Goal: Task Accomplishment & Management: Manage account settings

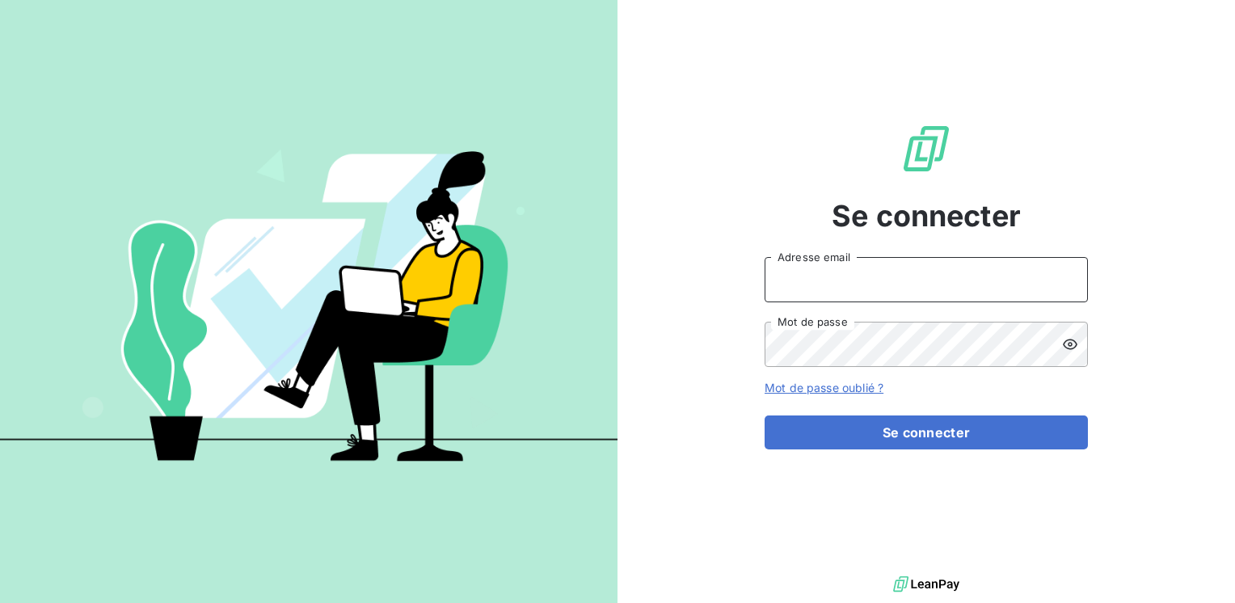
click at [857, 283] on input "Adresse email" at bounding box center [926, 279] width 323 height 45
click at [707, 341] on div "Se connecter san Adresse email Mot de passe Mot de passe oublié ? Se connecter" at bounding box center [927, 286] width 618 height 572
click at [841, 286] on input "san" at bounding box center [926, 279] width 323 height 45
click at [765, 415] on button "Se connecter" at bounding box center [926, 432] width 323 height 34
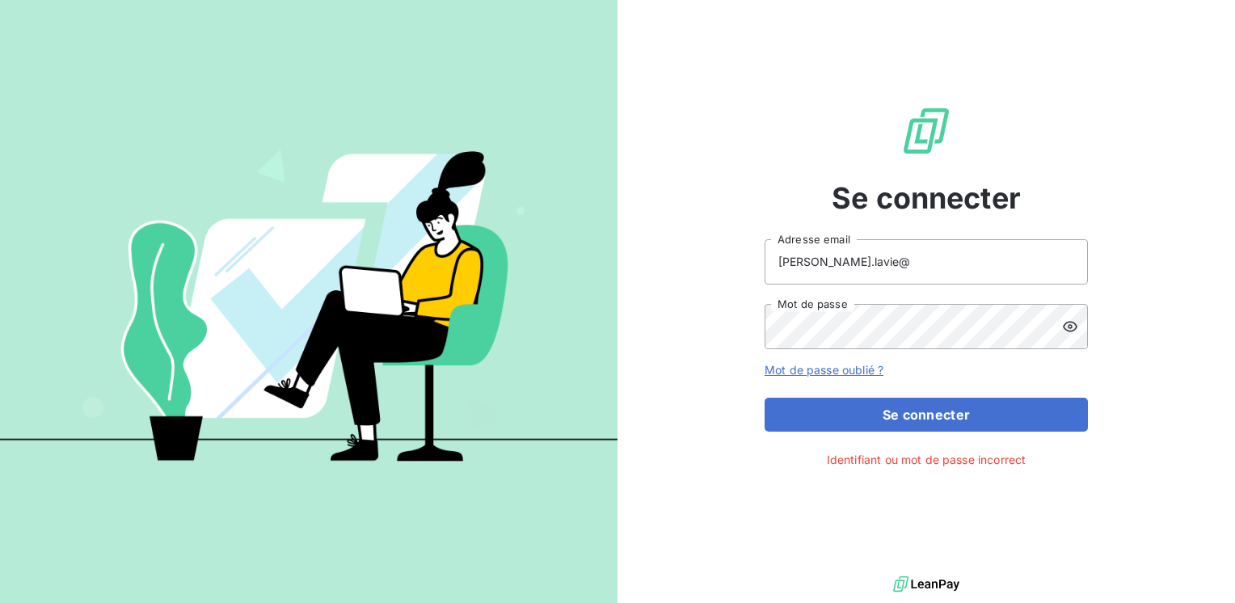
click at [1068, 324] on icon at bounding box center [1070, 326] width 16 height 16
click at [1068, 324] on icon at bounding box center [1070, 326] width 15 height 11
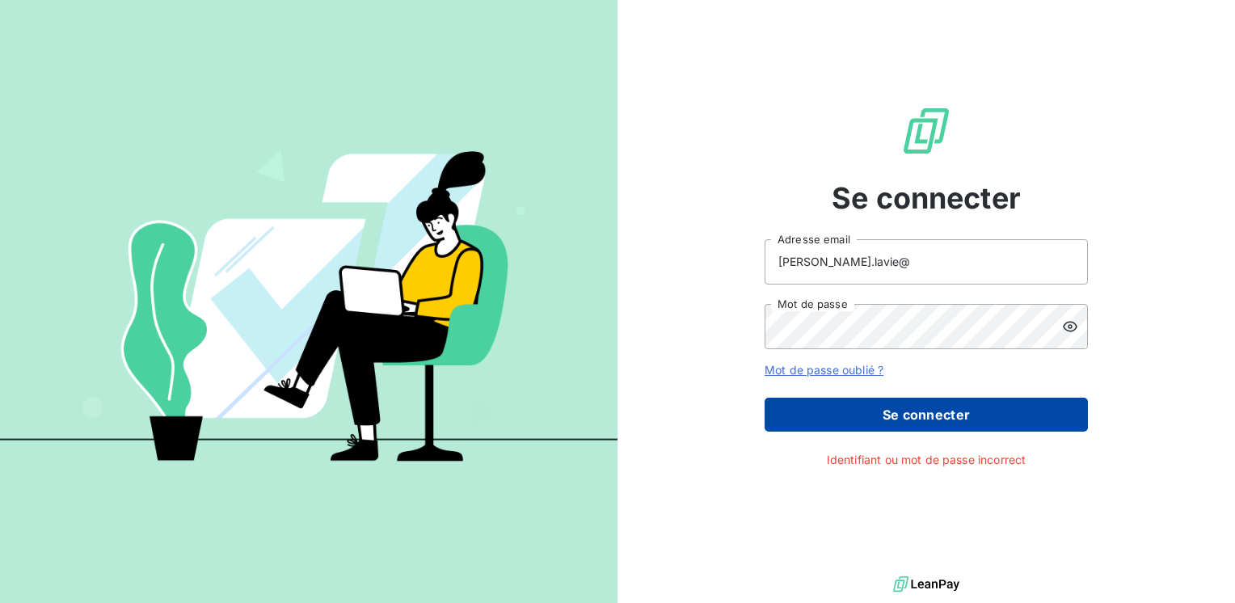
click at [953, 419] on button "Se connecter" at bounding box center [926, 415] width 323 height 34
click at [919, 415] on button "Se connecter" at bounding box center [926, 415] width 323 height 34
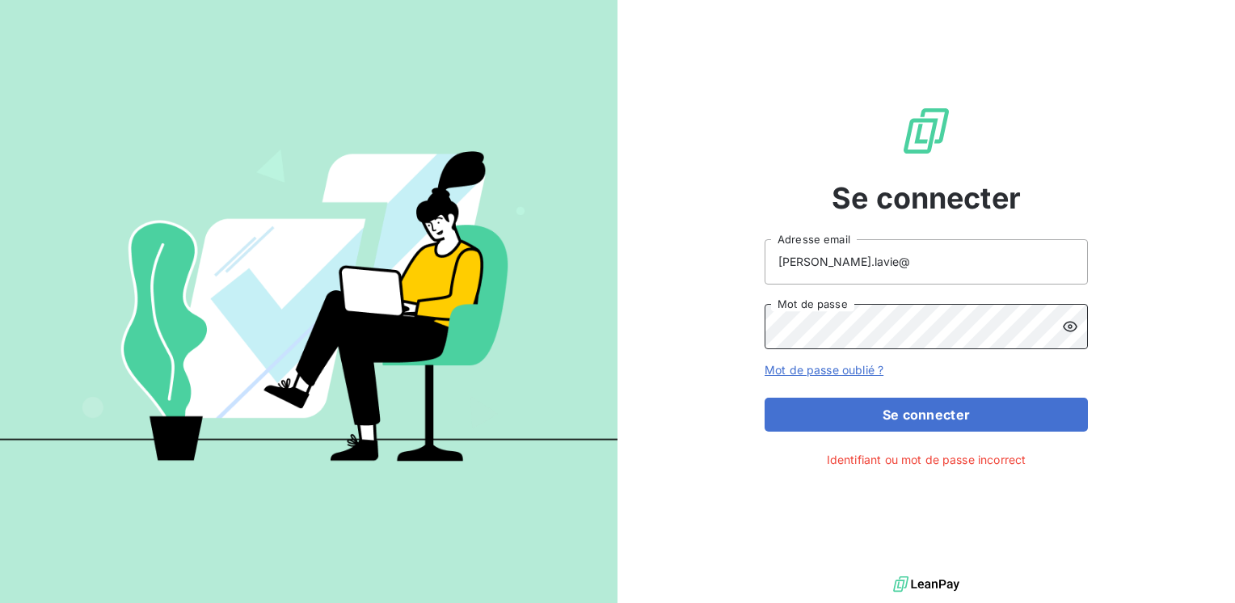
click at [742, 331] on div "Se connecter sandrine.lavie@ Adresse email Mot de passe Mot de passe oublié ? S…" at bounding box center [927, 286] width 618 height 572
click at [738, 331] on div "Se connecter sandrine.lavie@ Adresse email Mot de passe Mot de passe oublié ? S…" at bounding box center [927, 286] width 618 height 572
click at [908, 268] on input "sandrine.lavie@" at bounding box center [926, 261] width 323 height 45
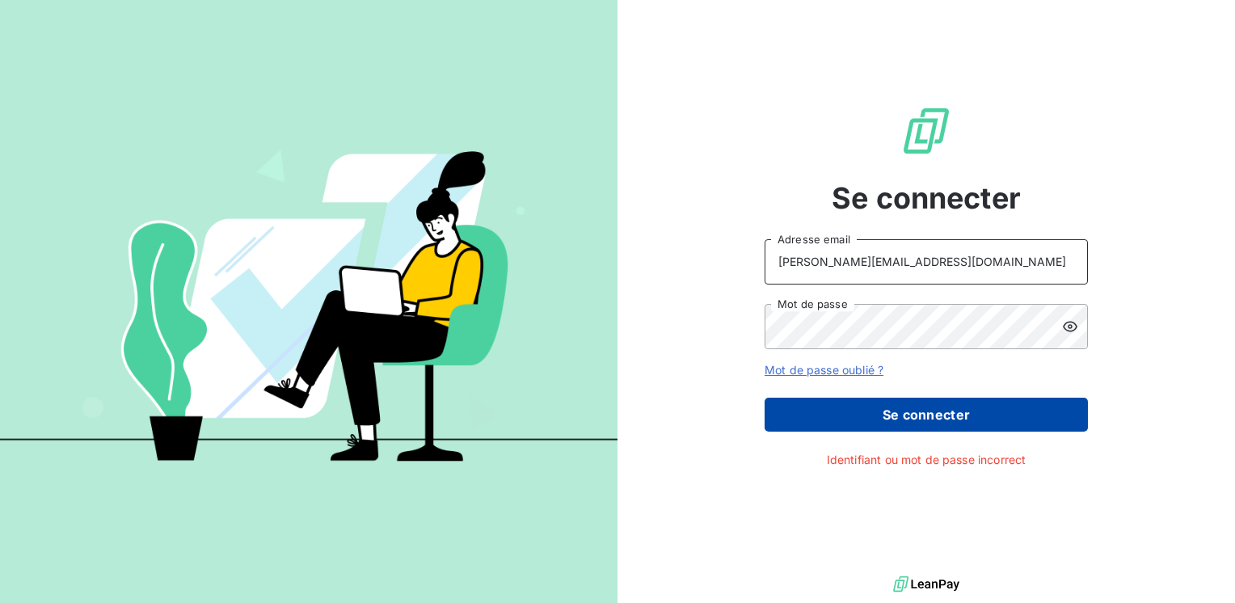
type input "sandrine.lavie@exco.fr"
click at [885, 412] on button "Se connecter" at bounding box center [926, 415] width 323 height 34
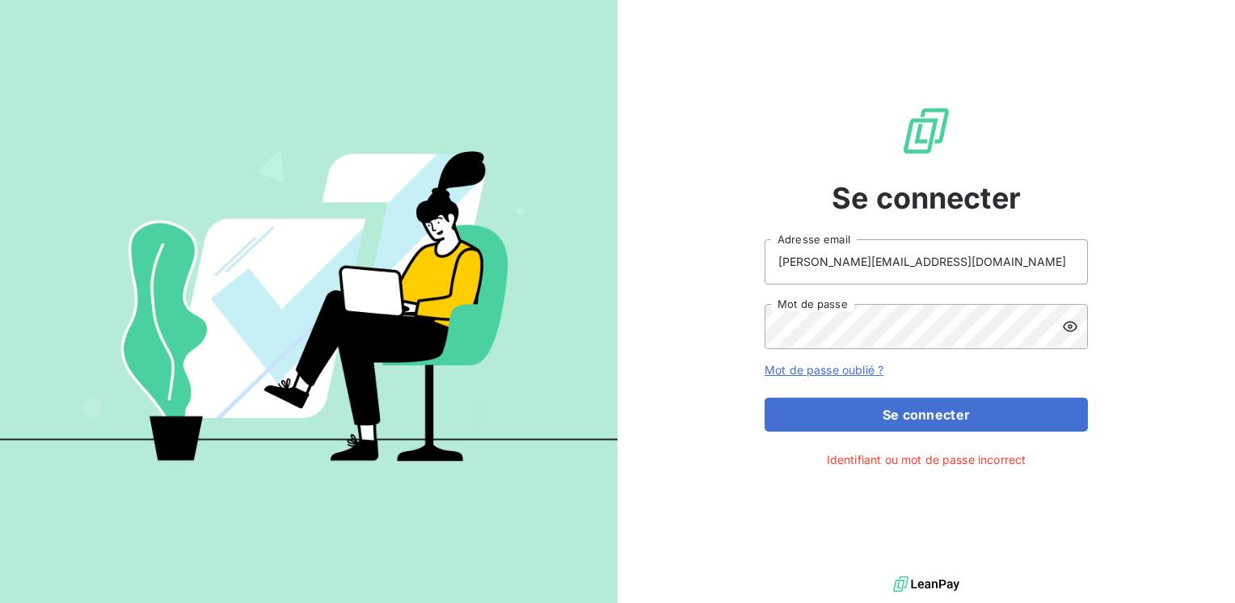
click at [1069, 324] on icon at bounding box center [1070, 326] width 16 height 16
click at [1069, 324] on icon at bounding box center [1070, 326] width 15 height 11
click at [828, 370] on link "Mot de passe oublié ?" at bounding box center [824, 370] width 119 height 14
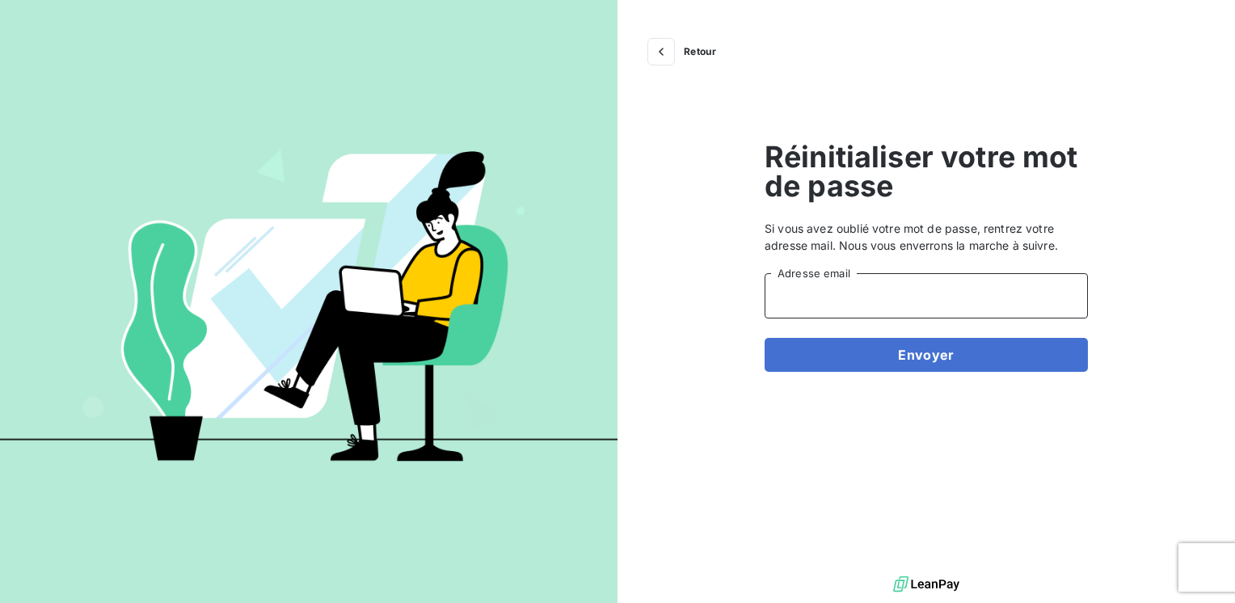
click at [862, 310] on input "Adresse email" at bounding box center [926, 295] width 323 height 45
type input "sandrine.lavie@exco.fr"
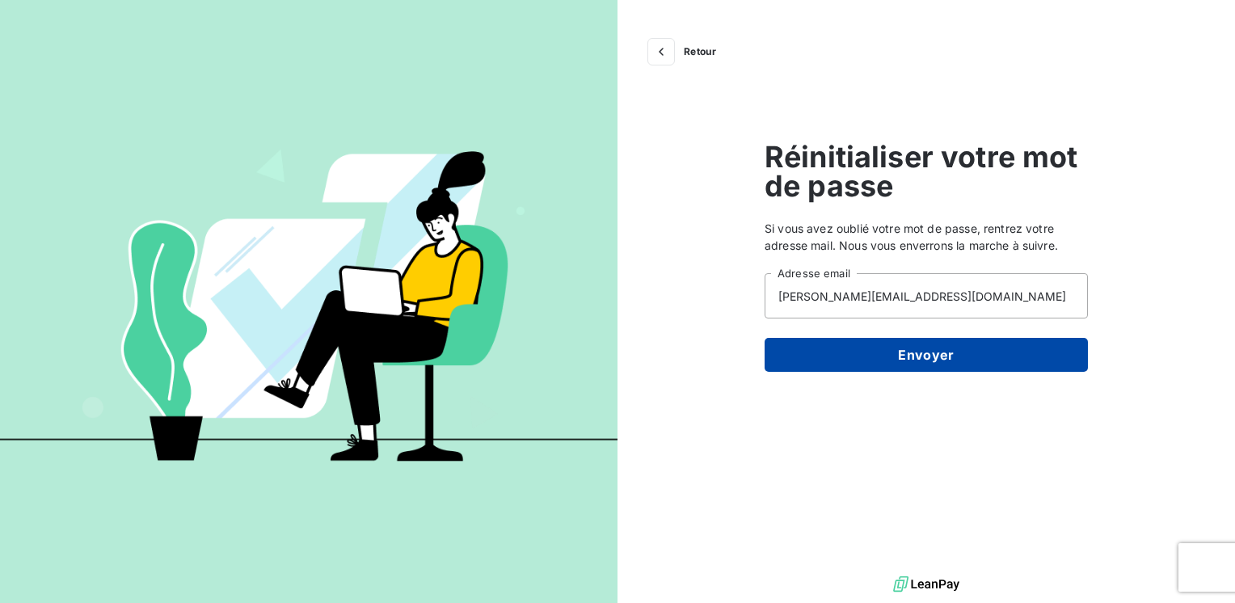
click at [892, 356] on button "Envoyer" at bounding box center [926, 355] width 323 height 34
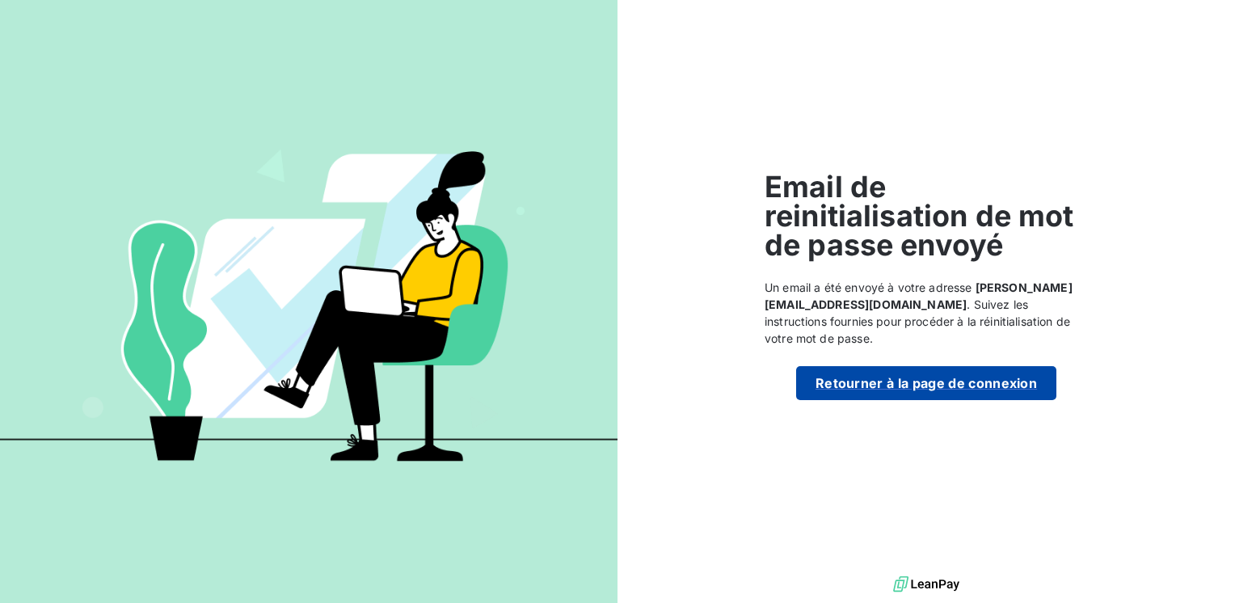
click at [892, 376] on button "Retourner à la page de connexion" at bounding box center [926, 383] width 260 height 34
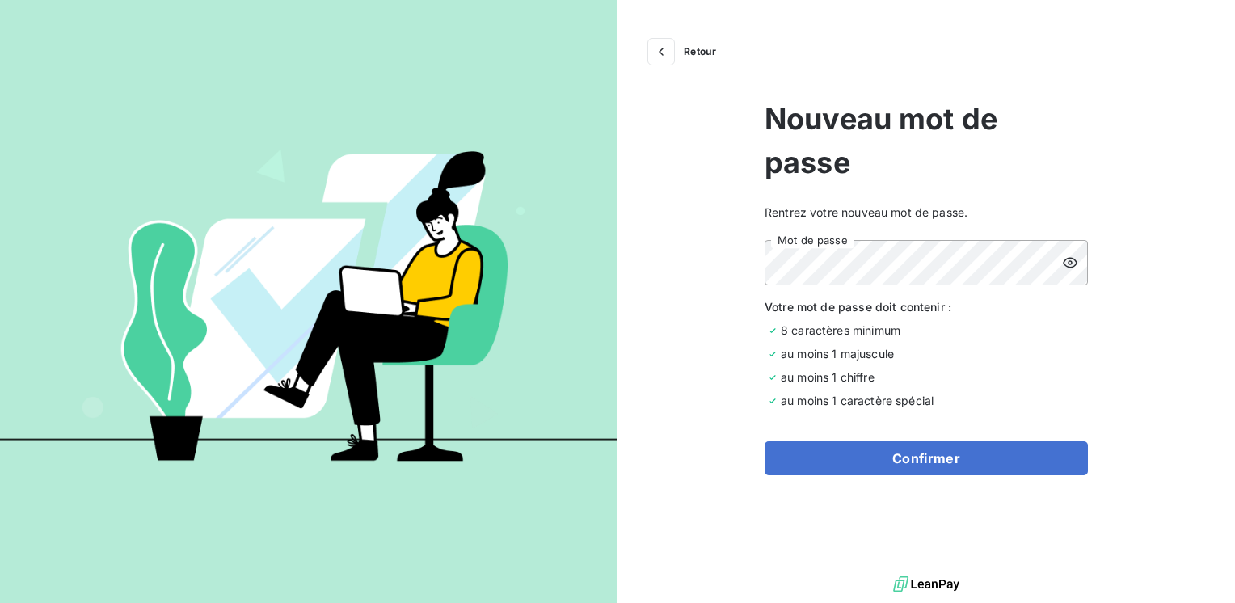
click at [1069, 259] on icon at bounding box center [1070, 263] width 16 height 16
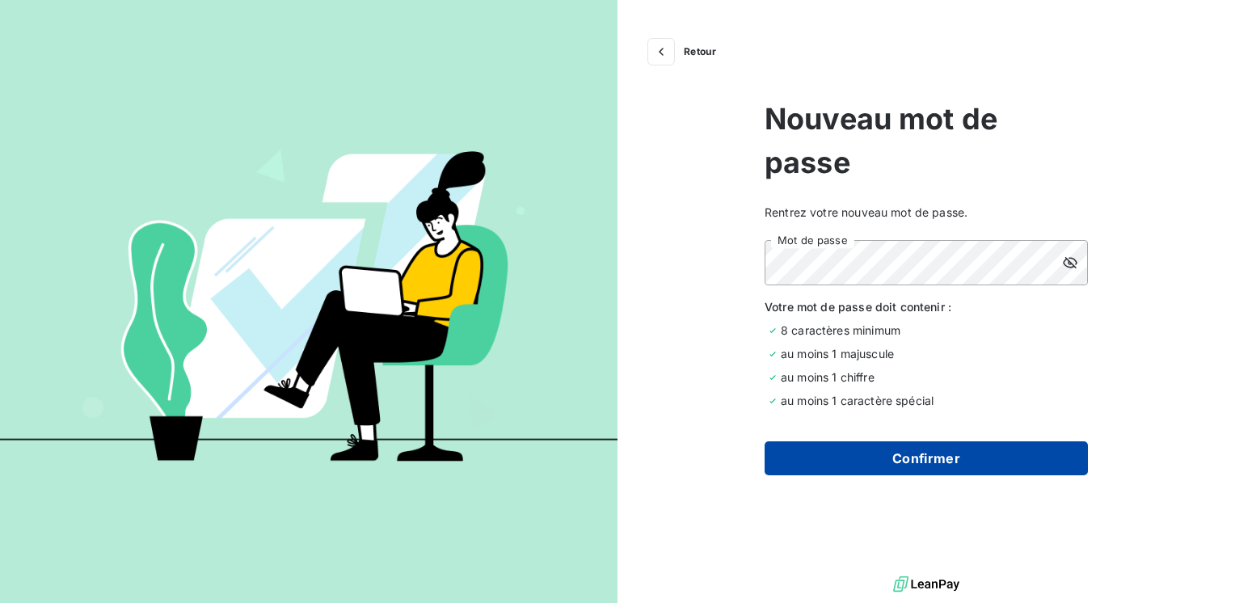
click at [884, 464] on button "Confirmer" at bounding box center [926, 458] width 323 height 34
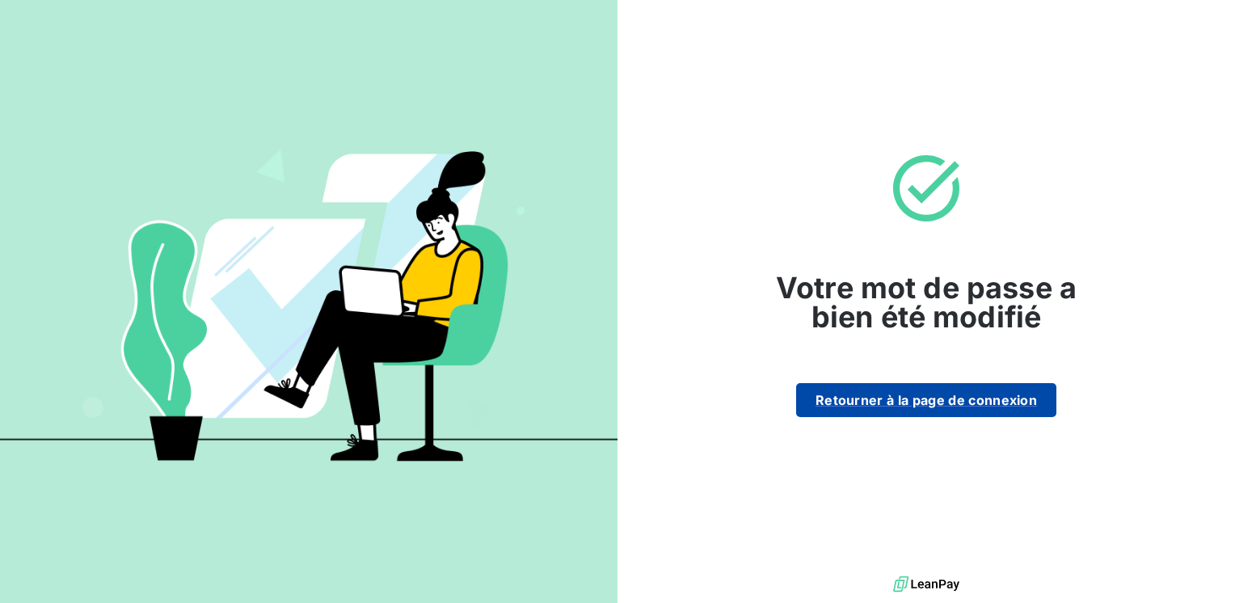
click at [838, 407] on button "Retourner à la page de connexion" at bounding box center [926, 400] width 260 height 34
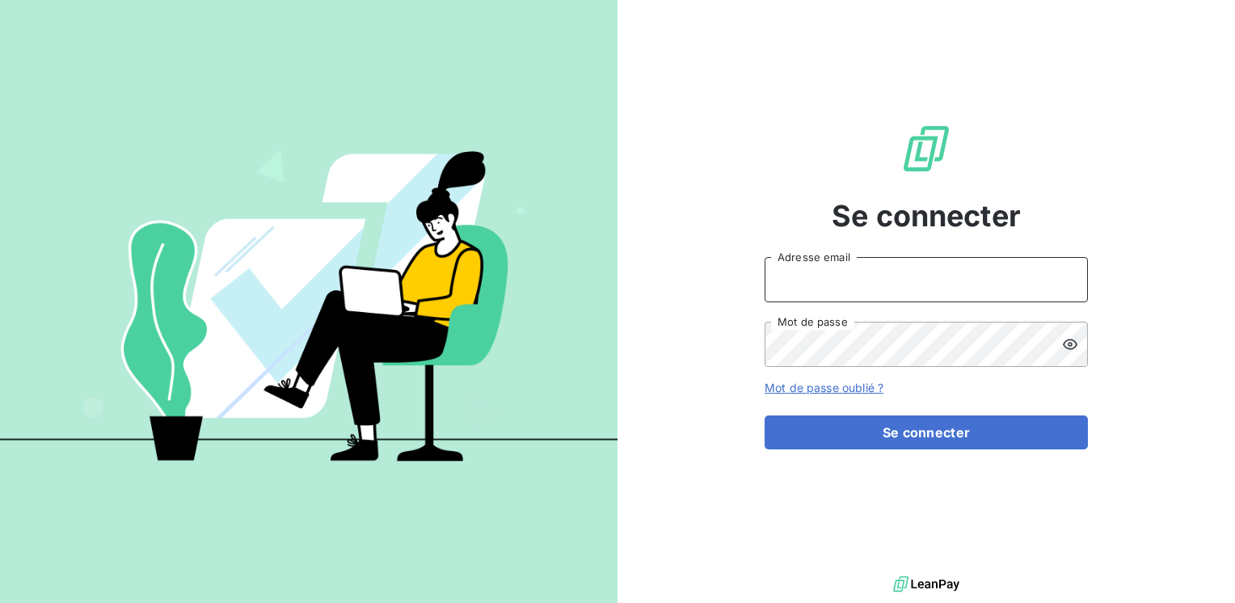
click at [870, 276] on input "Adresse email" at bounding box center [926, 279] width 323 height 45
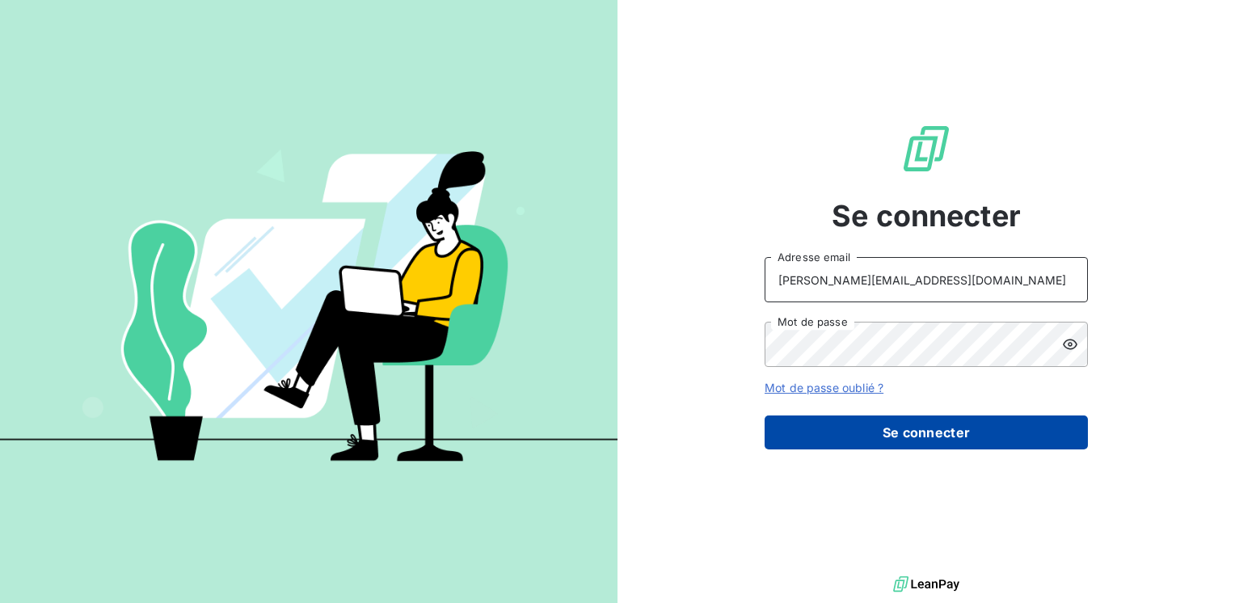
type input "[PERSON_NAME][EMAIL_ADDRESS][DOMAIN_NAME]"
click at [905, 432] on button "Se connecter" at bounding box center [926, 432] width 323 height 34
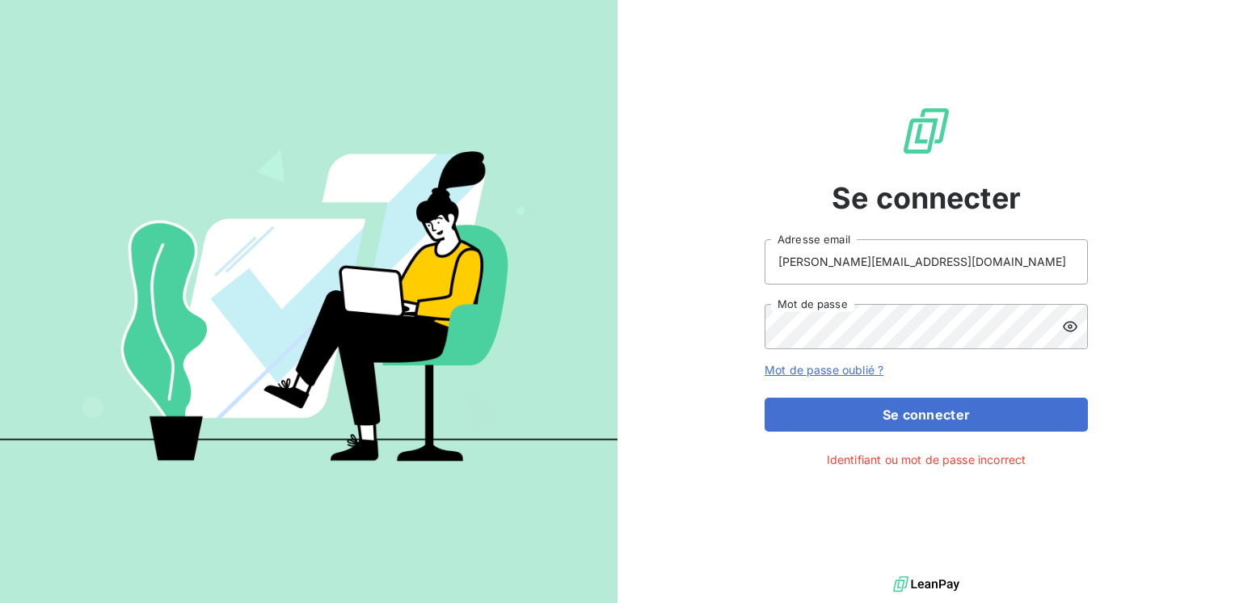
click at [1070, 327] on icon at bounding box center [1070, 326] width 16 height 16
click at [724, 331] on div "Se connecter sandrine.lavie@exco.fr Adresse email Mot de passe Mot de passe oub…" at bounding box center [927, 286] width 618 height 572
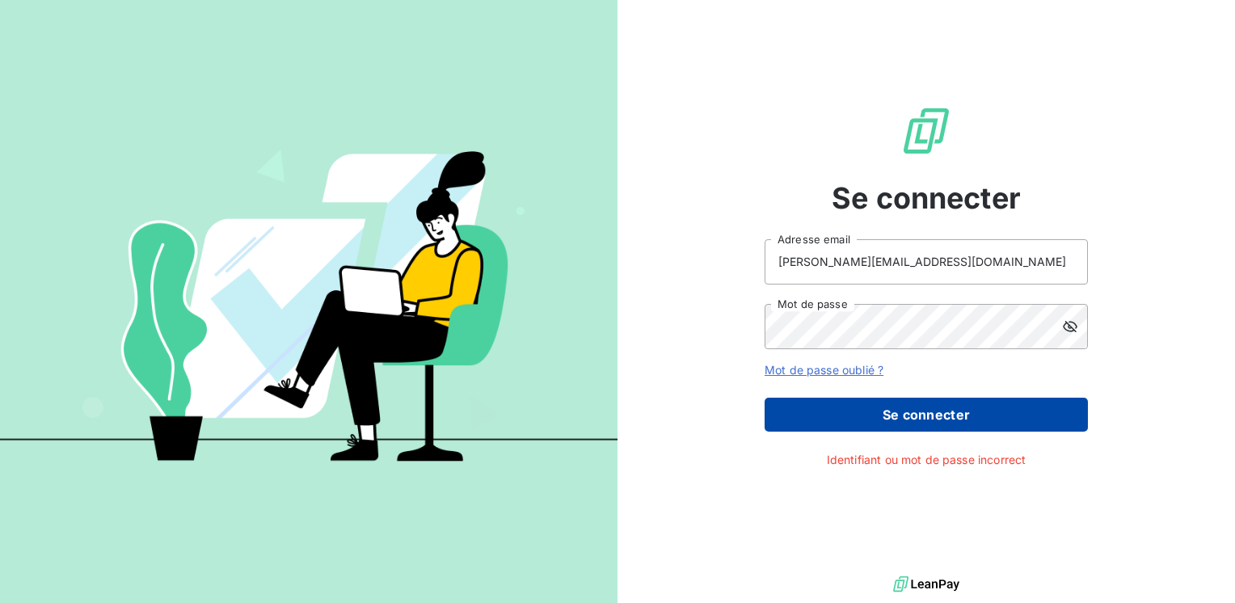
click at [774, 423] on button "Se connecter" at bounding box center [926, 415] width 323 height 34
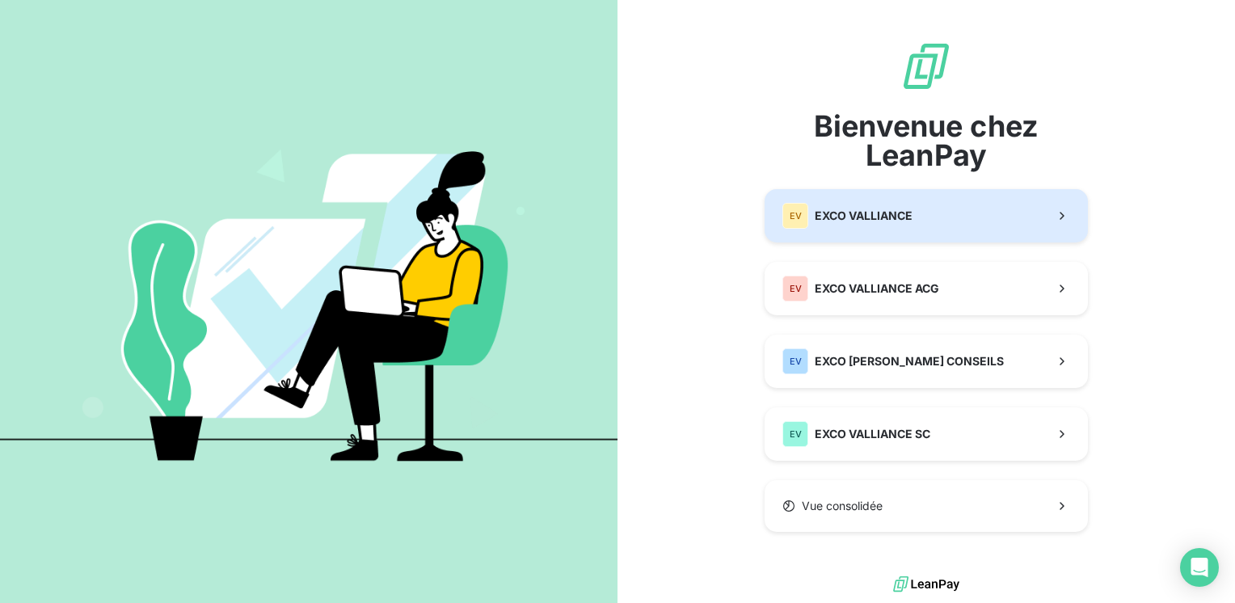
click at [857, 218] on span "EXCO VALLIANCE" at bounding box center [864, 216] width 98 height 16
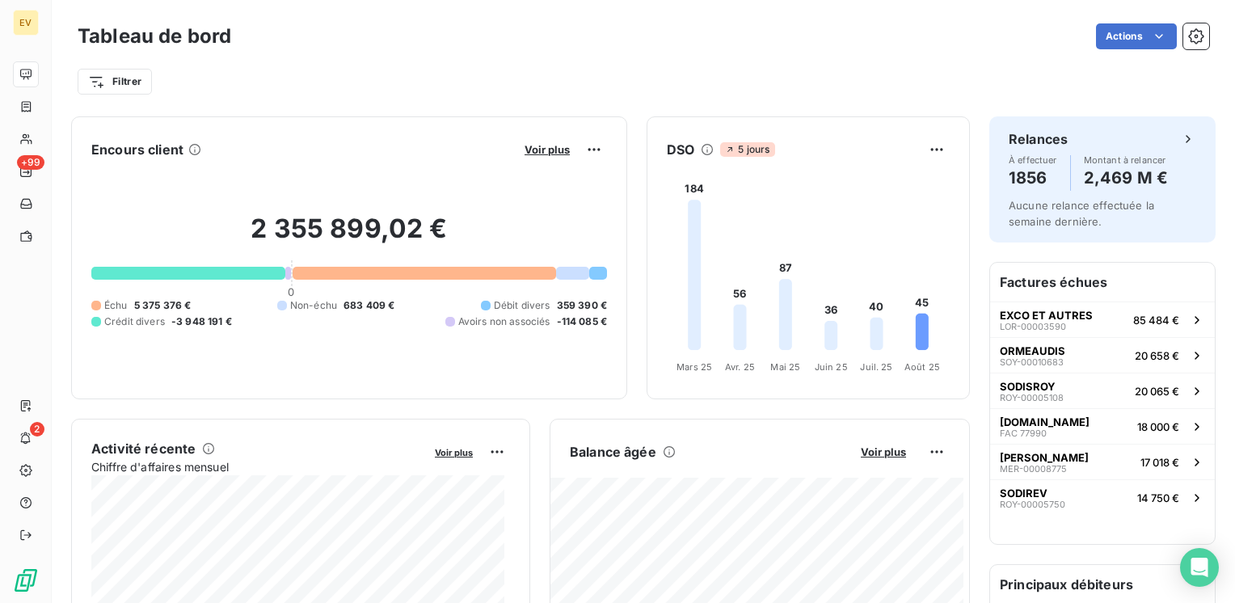
click at [1181, 32] on html "EV +99 2 Tableau de bord Actions Filtrer Encours client Voir plus 2 355 899,02 …" at bounding box center [617, 301] width 1235 height 603
click at [1188, 40] on icon "button" at bounding box center [1196, 36] width 16 height 16
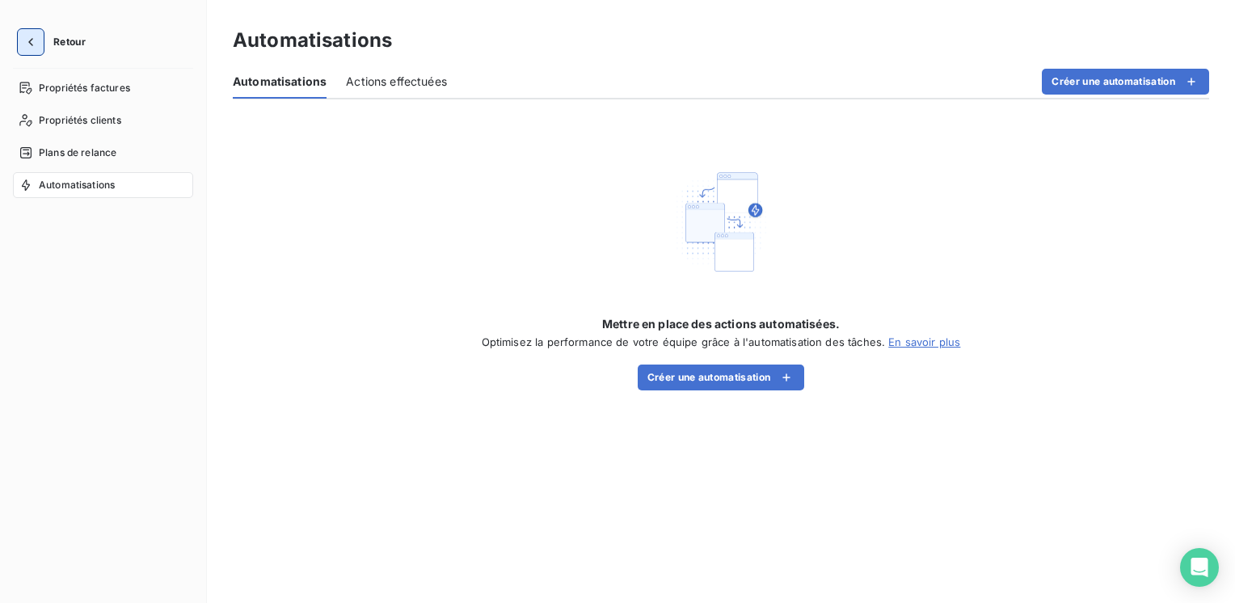
click at [34, 36] on icon "button" at bounding box center [31, 42] width 16 height 16
